Goal: Task Accomplishment & Management: Complete application form

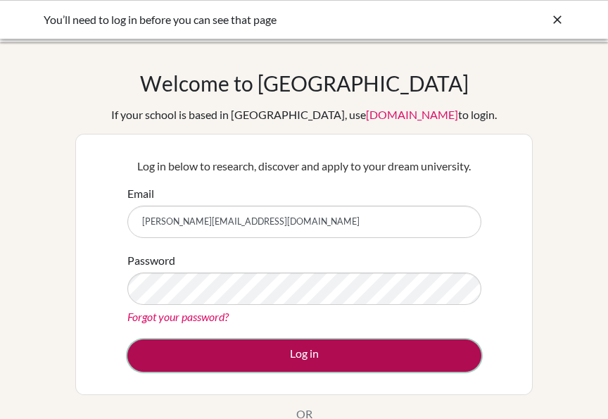
click at [164, 354] on button "Log in" at bounding box center [304, 355] width 354 height 32
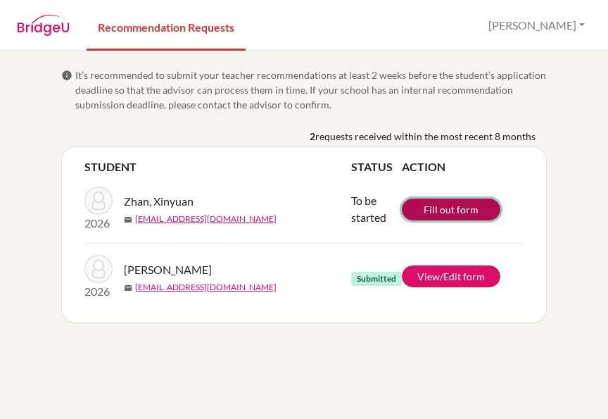
click at [432, 215] on link "Fill out form" at bounding box center [451, 209] width 98 height 22
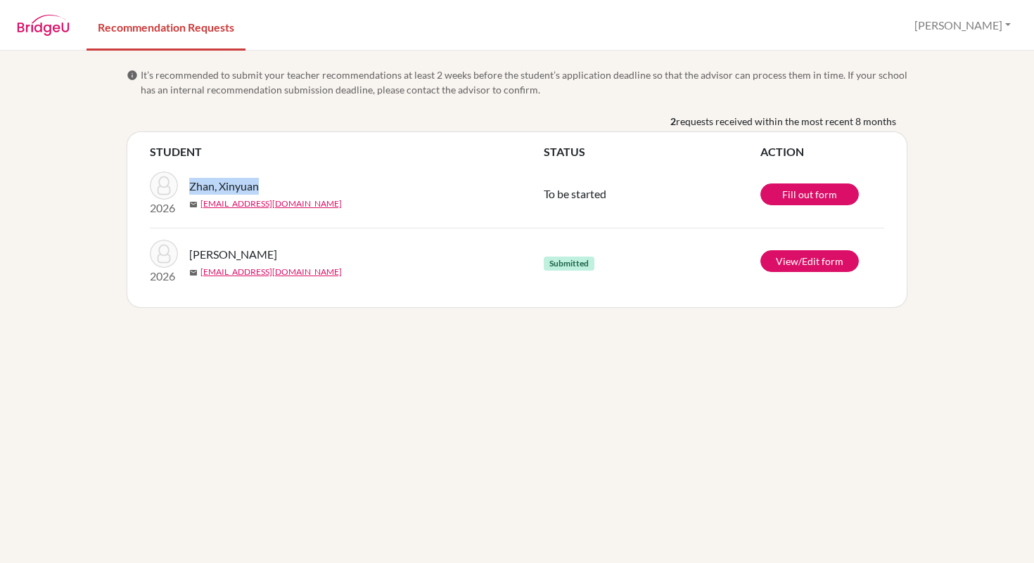
drag, startPoint x: 265, startPoint y: 193, endPoint x: 191, endPoint y: 191, distance: 74.6
click at [191, 191] on div "Zhan, Xinyuan" at bounding box center [371, 186] width 365 height 17
copy span "Zhan, Xinyuan"
